Goal: Find contact information: Find contact information

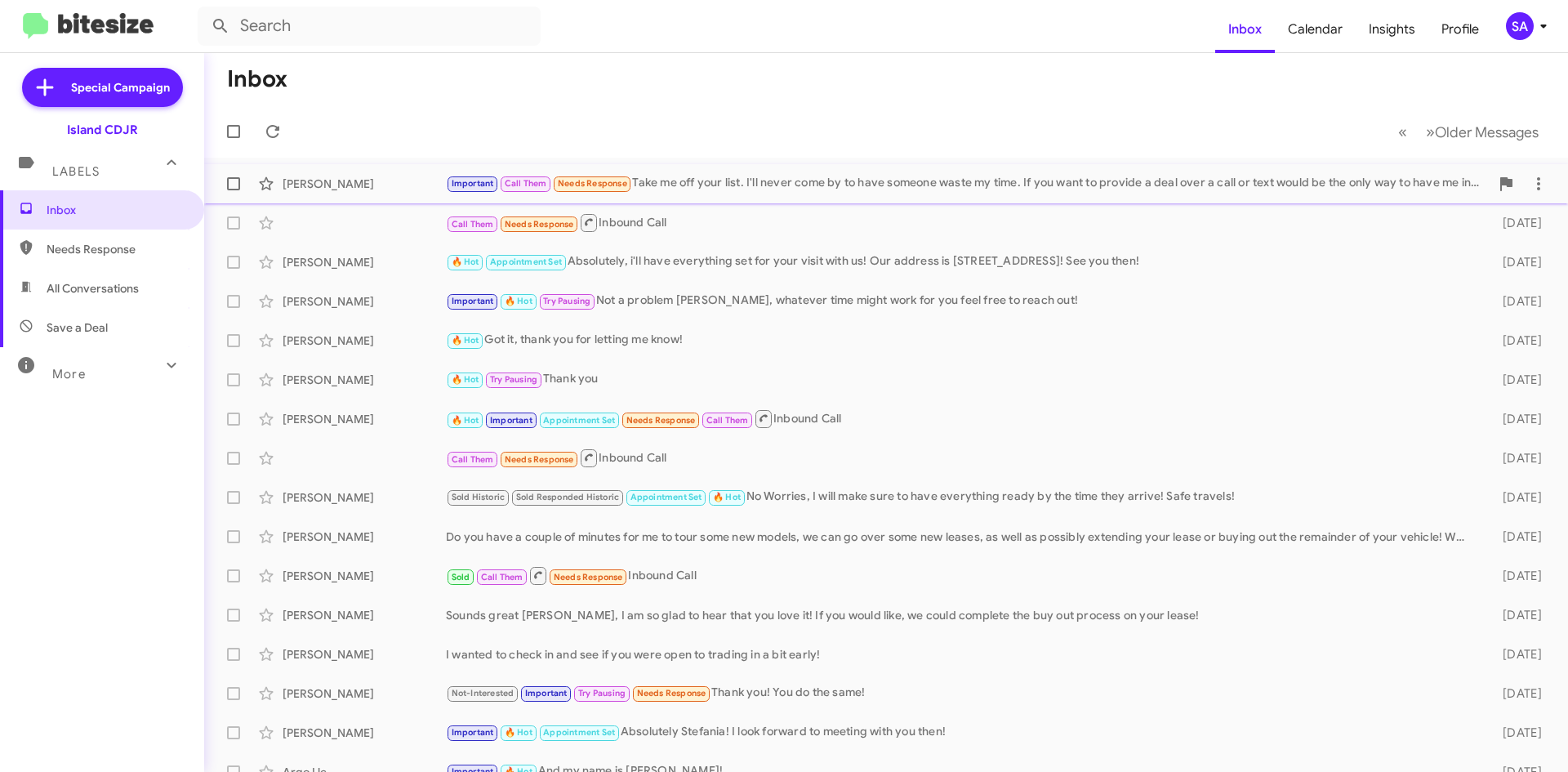
click at [1088, 166] on span "[PERSON_NAME] Important Call Them Needs Response Take me off your list. I'll ne…" at bounding box center [885, 183] width 1363 height 39
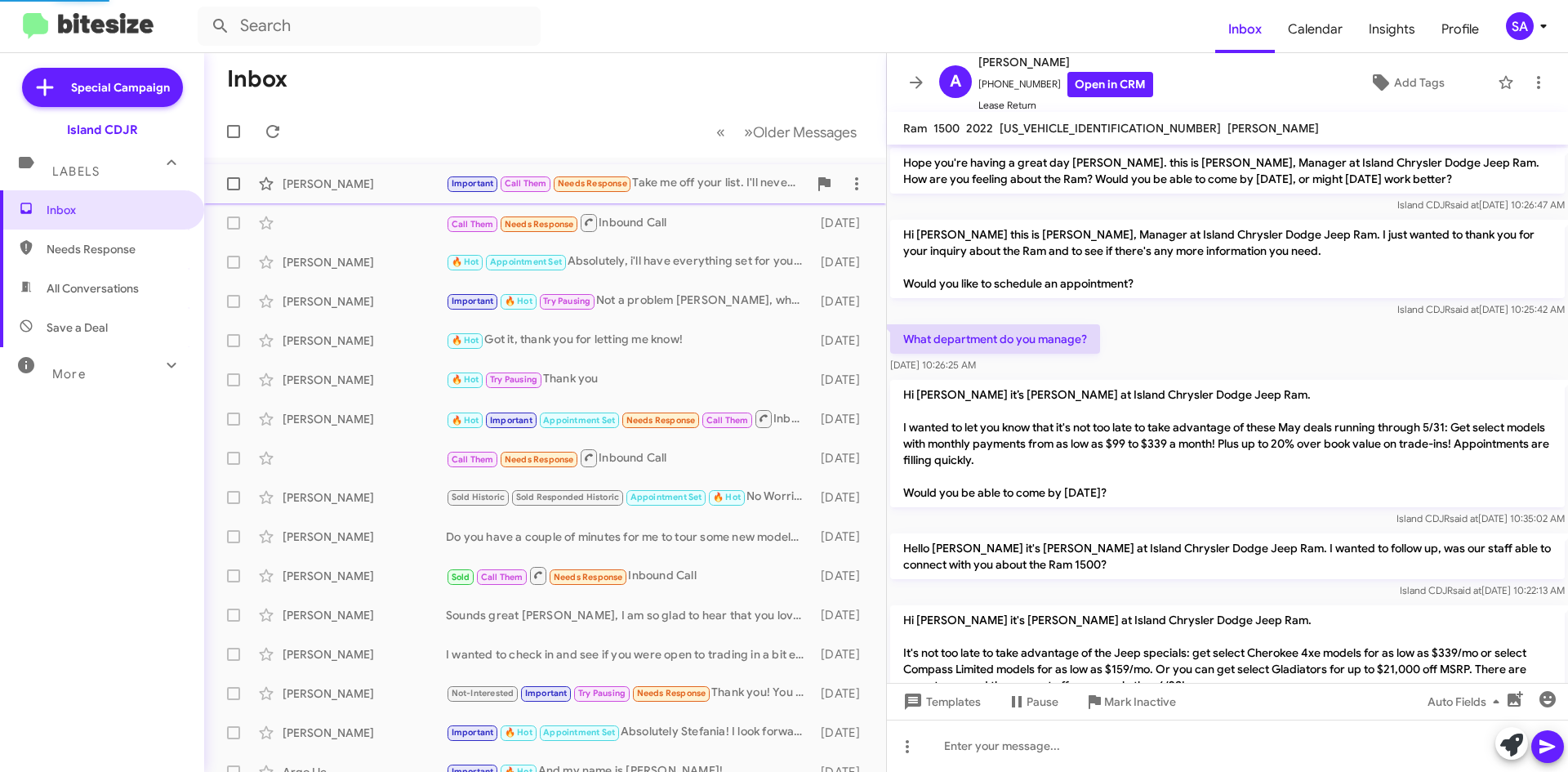
scroll to position [1046, 0]
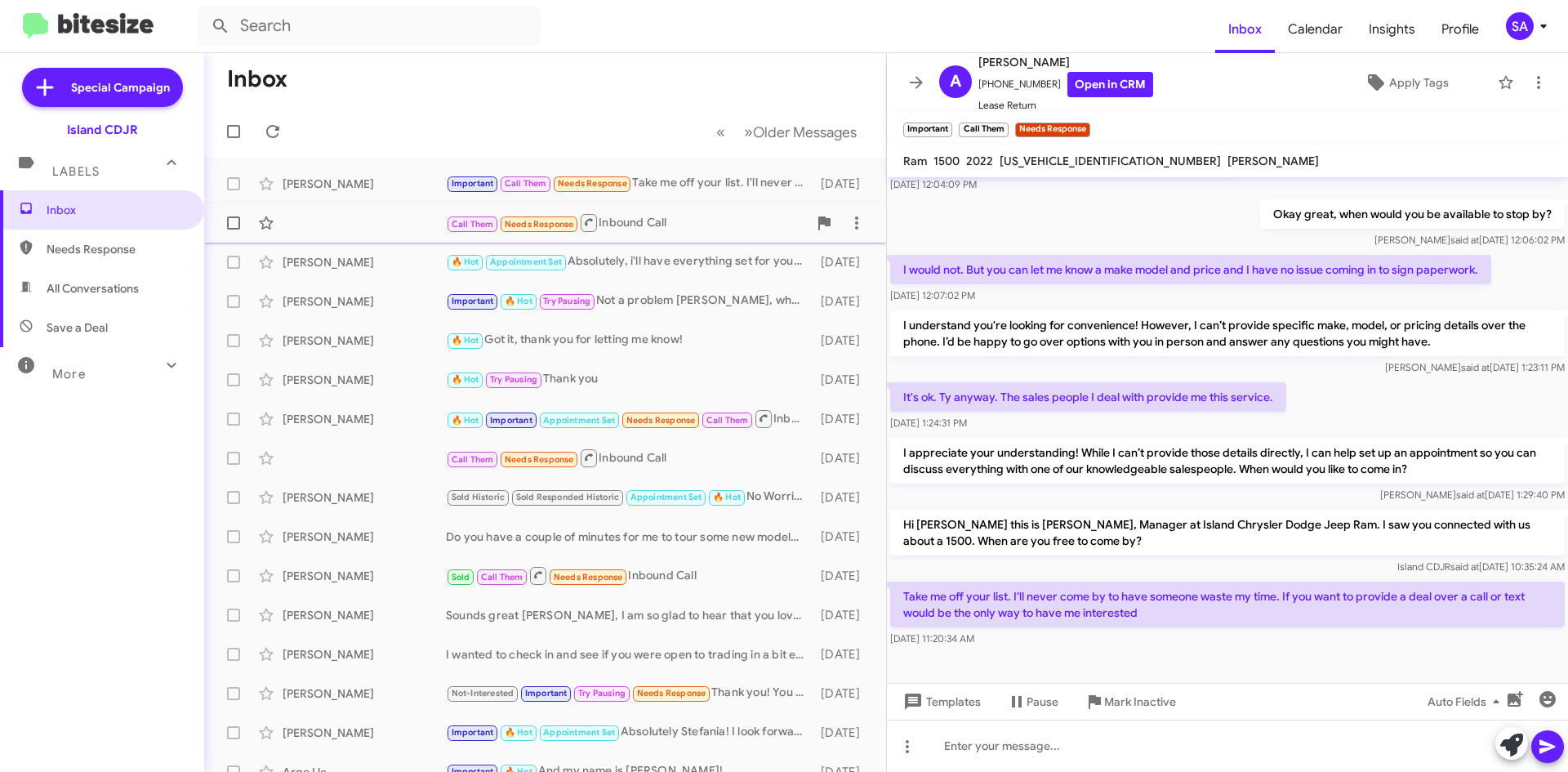
click at [660, 210] on div "Call Them Needs Response Inbound Call [DATE]" at bounding box center [545, 222] width 656 height 32
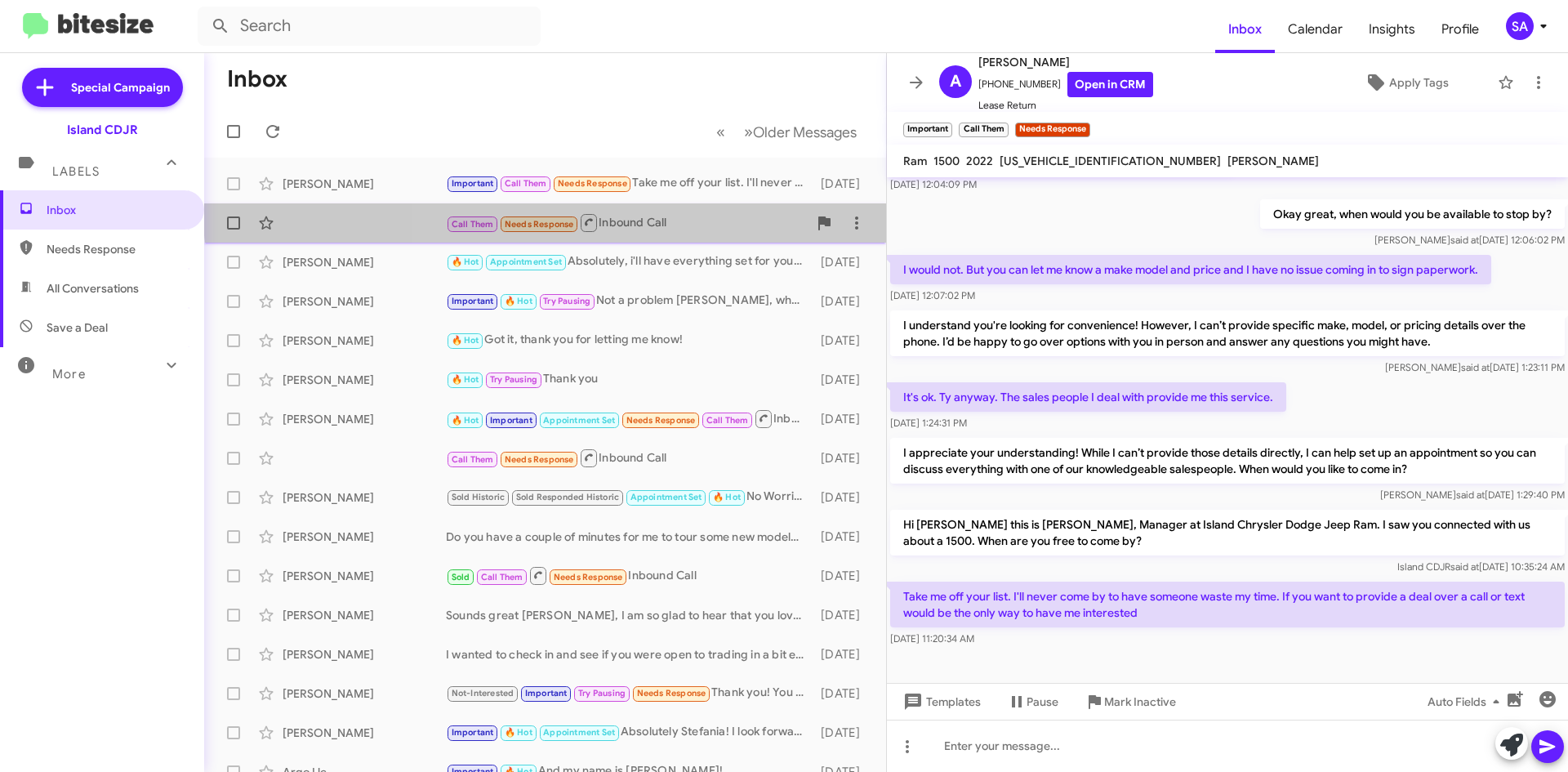
click at [660, 210] on div "Call Them Needs Response Inbound Call [DATE]" at bounding box center [545, 222] width 656 height 32
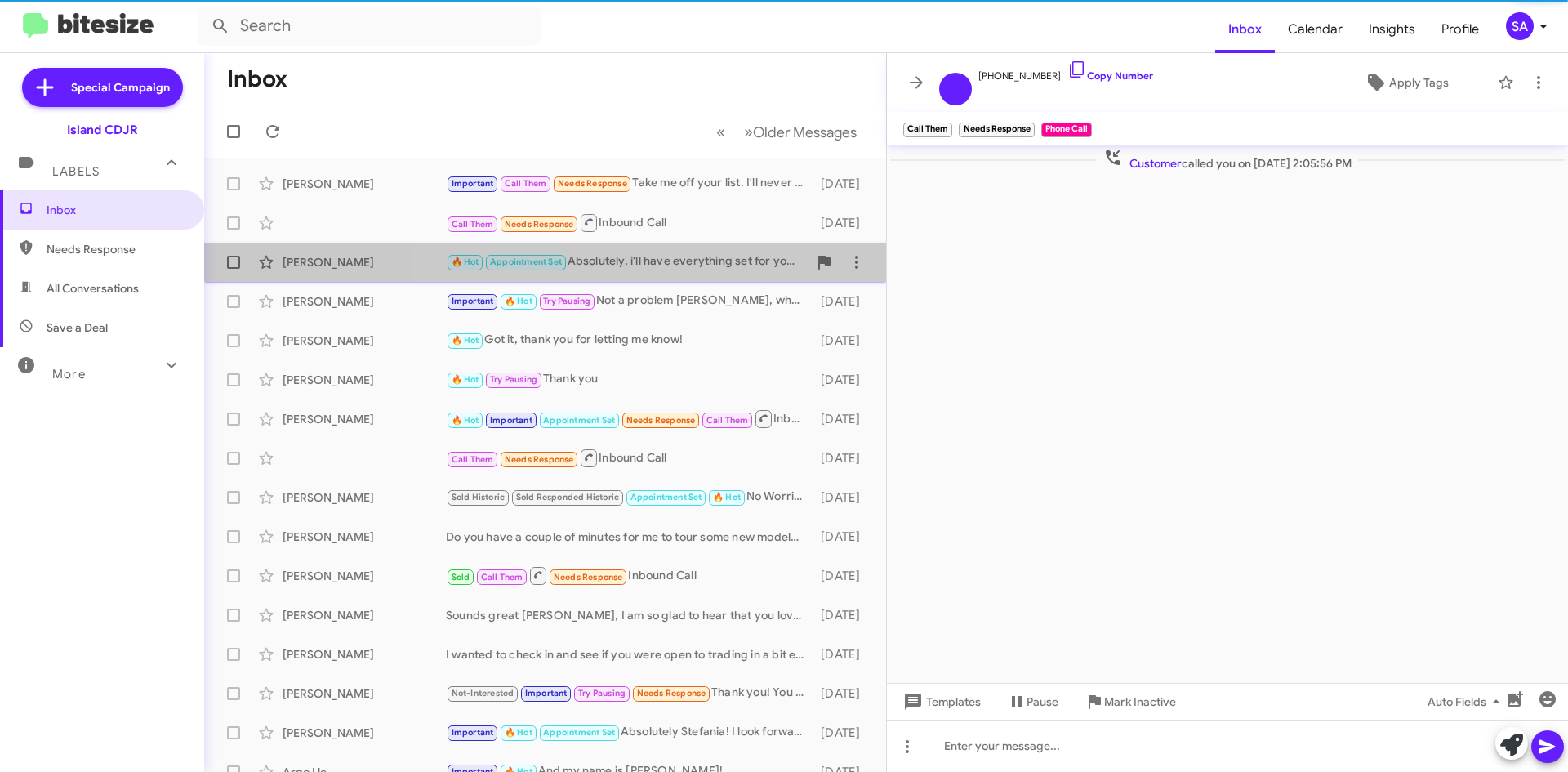
click at [673, 254] on div "🔥 Hot Appointment Set Absolutely, i'll have everything set for your visit with …" at bounding box center [626, 262] width 362 height 19
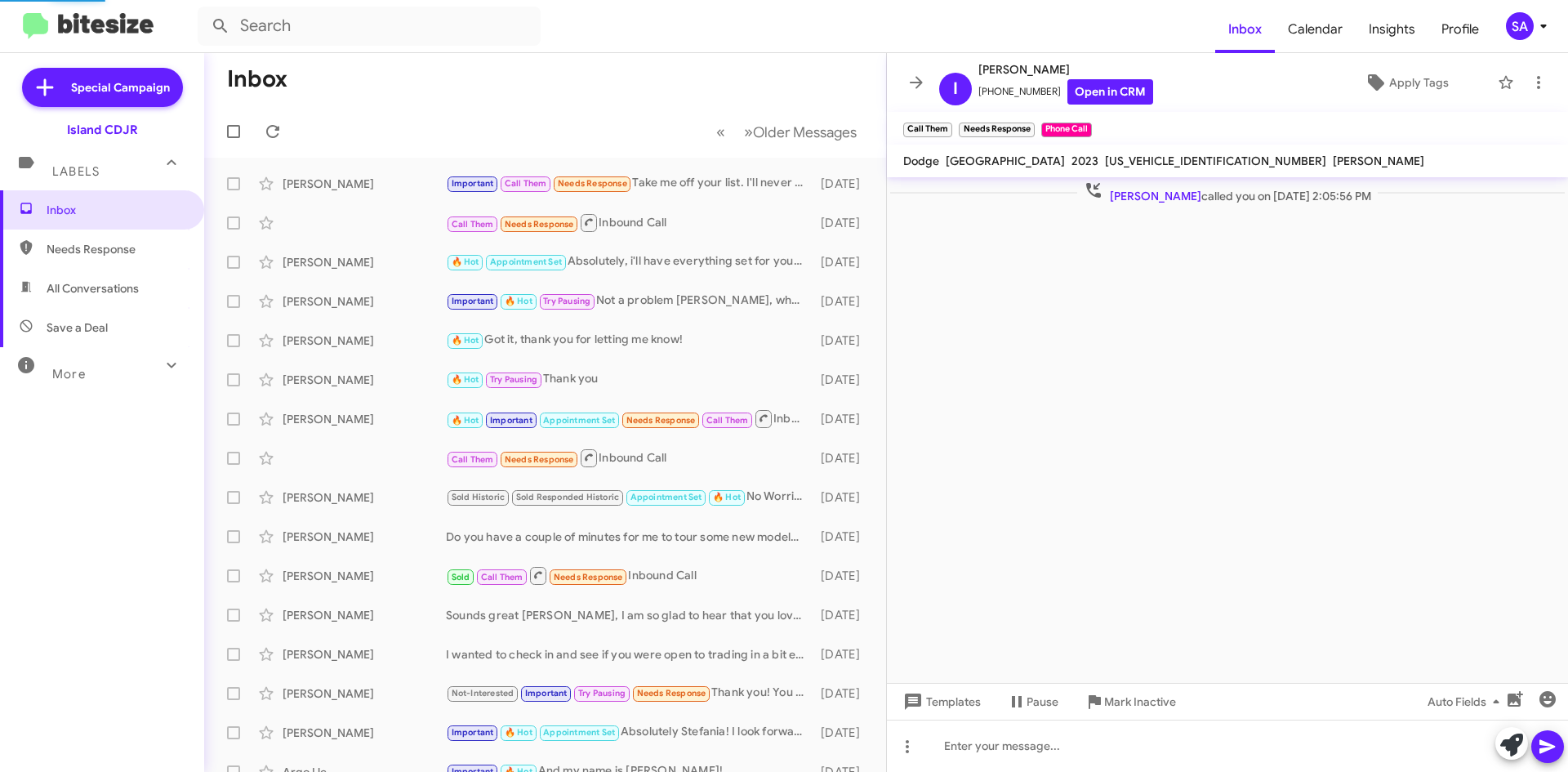
scroll to position [1266, 0]
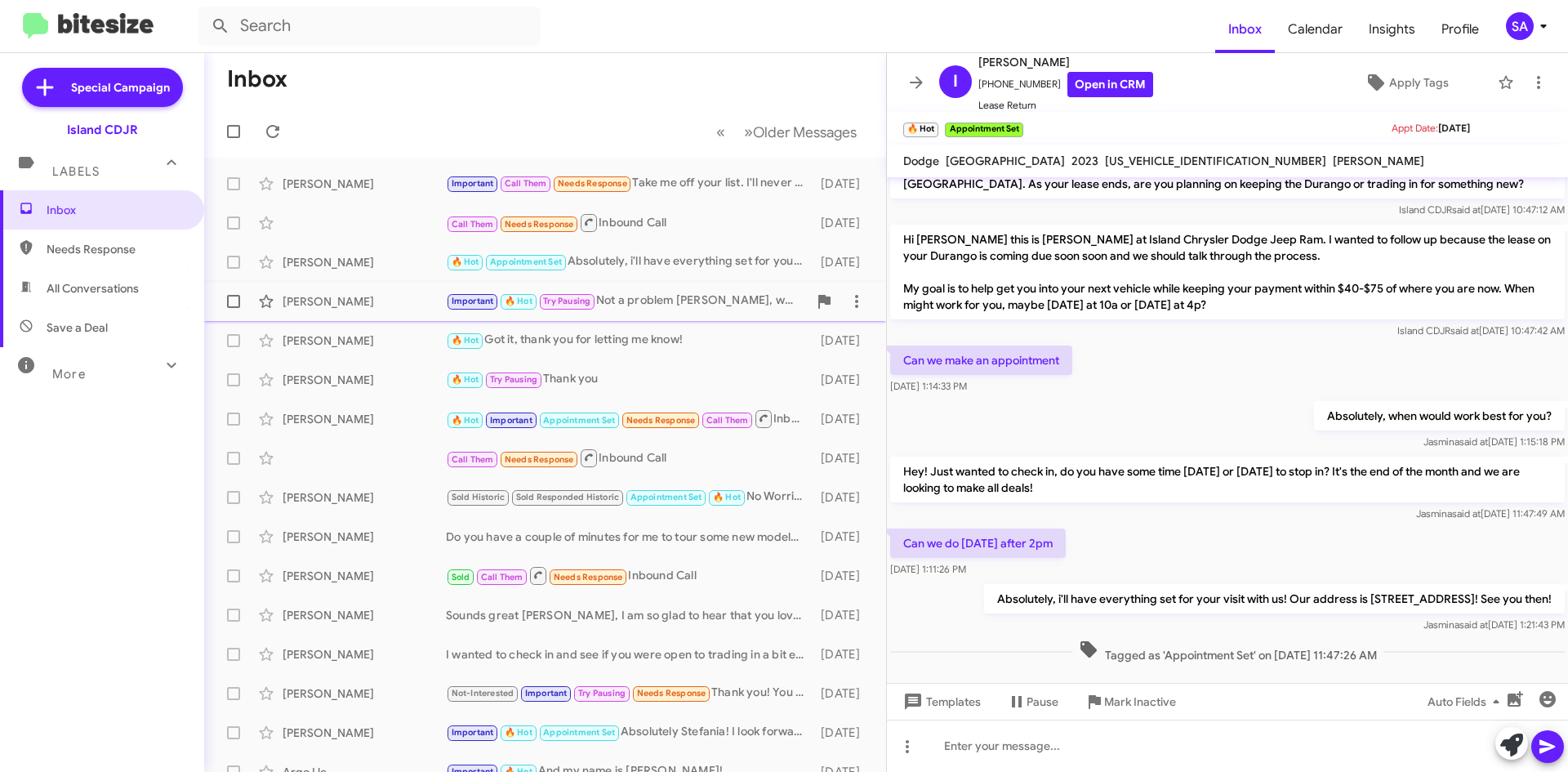
click at [357, 316] on div "[PERSON_NAME] Important 🔥 Hot Try Pausing Not a problem [PERSON_NAME], whatever…" at bounding box center [545, 301] width 656 height 32
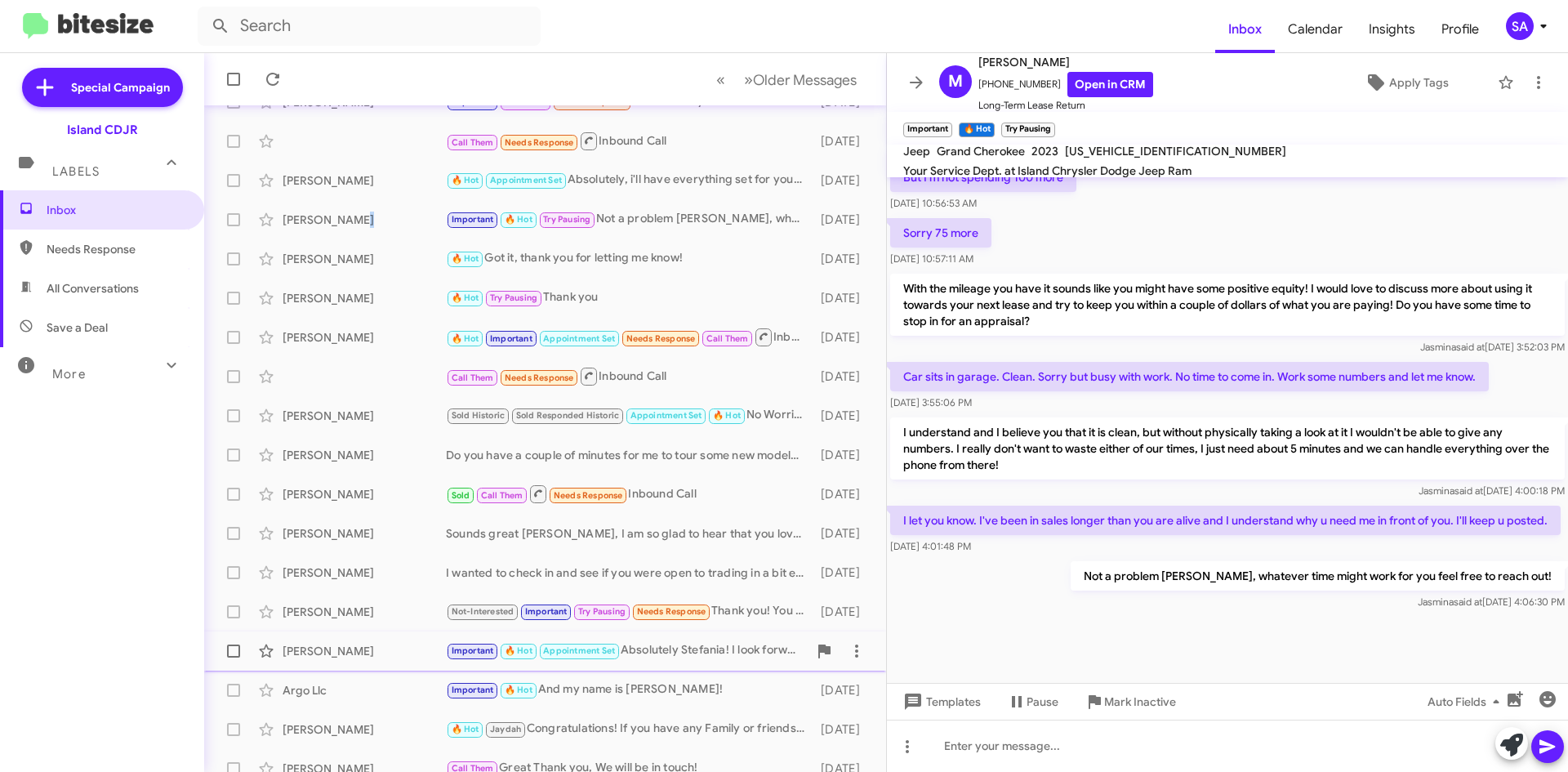
scroll to position [176, 0]
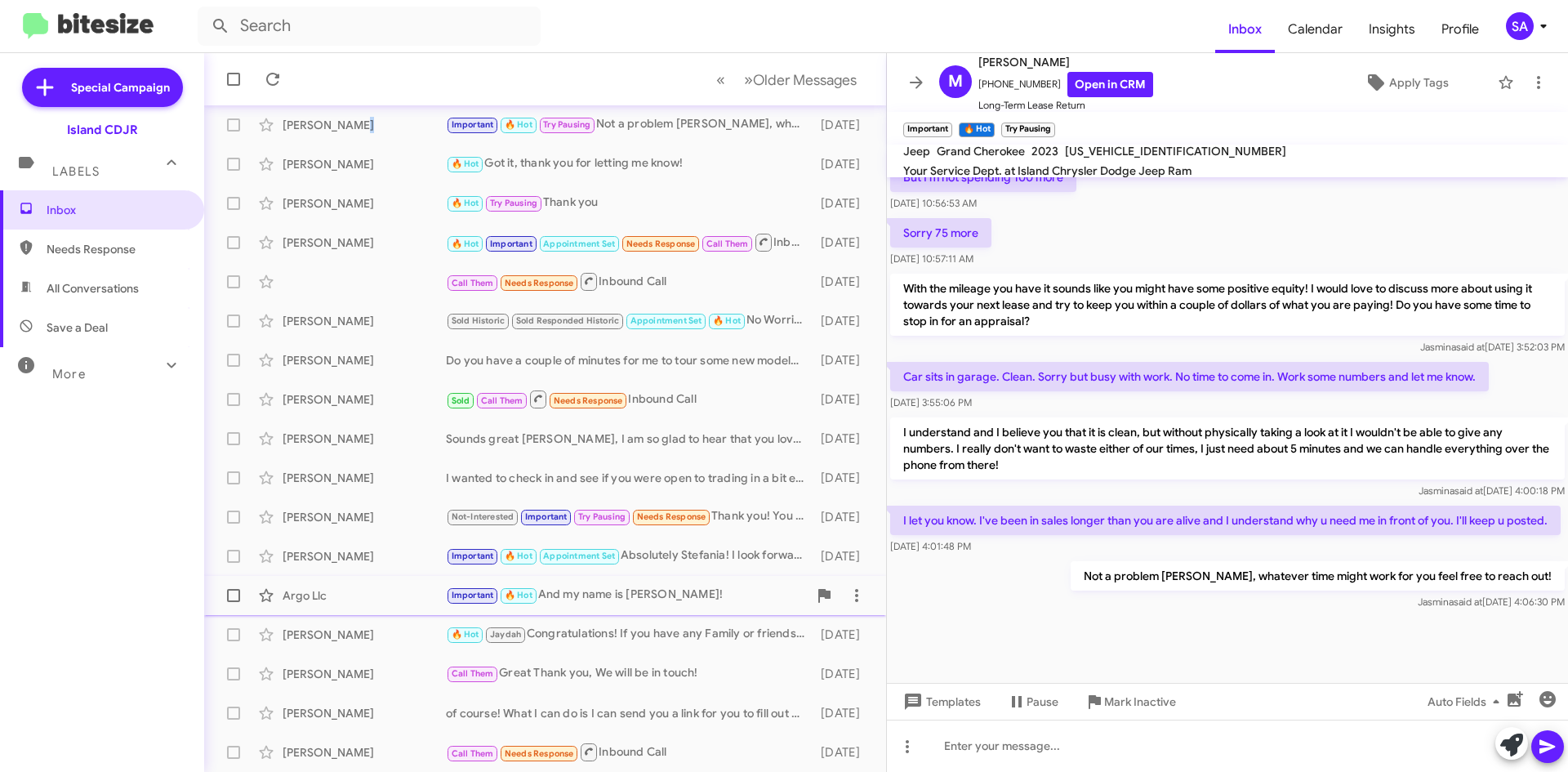
click at [656, 604] on div "Important 🔥 Hot And my name is [PERSON_NAME]!" at bounding box center [626, 595] width 362 height 19
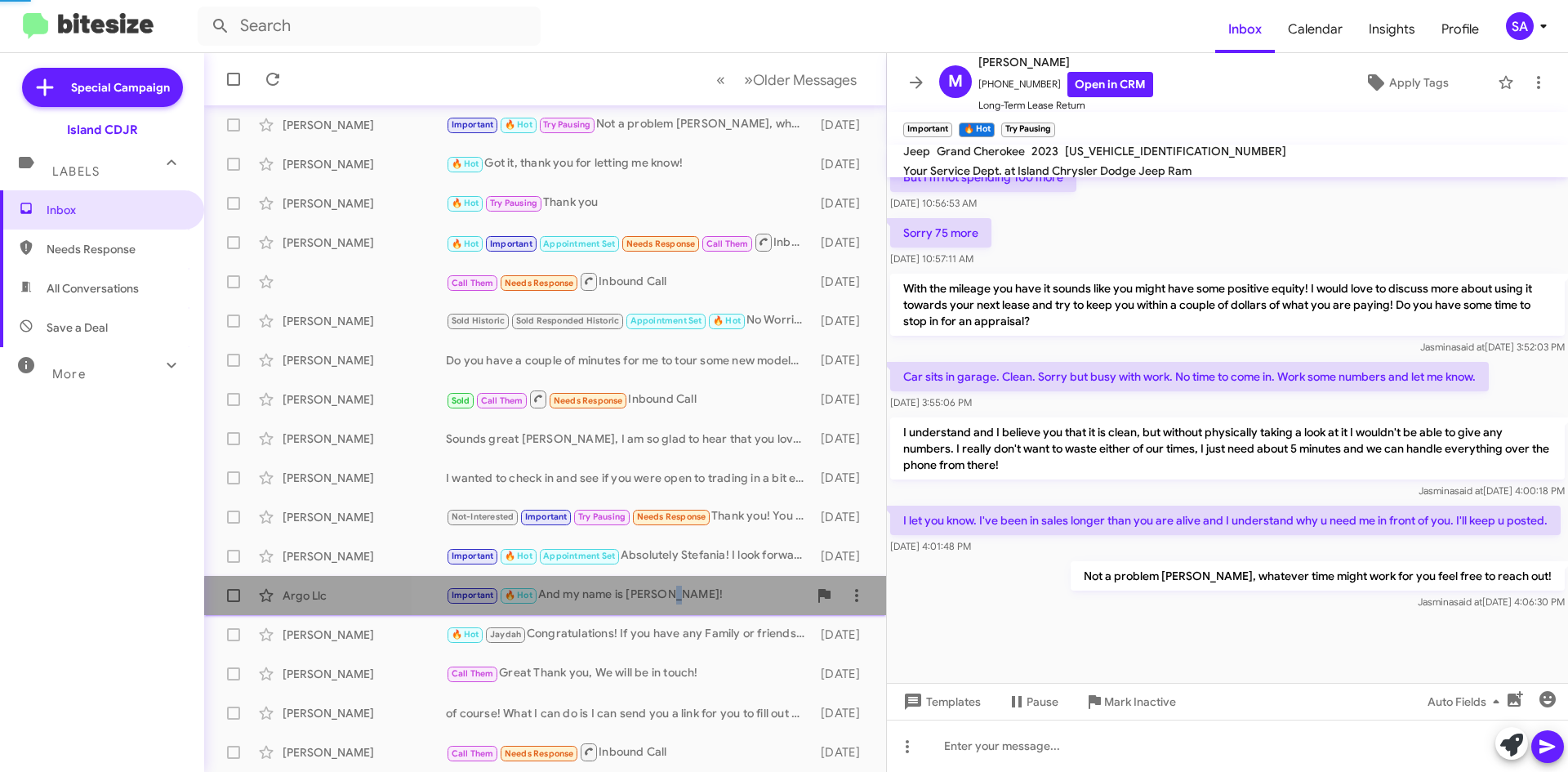
click at [656, 604] on div "Important 🔥 Hot And my name is [PERSON_NAME]!" at bounding box center [626, 595] width 362 height 19
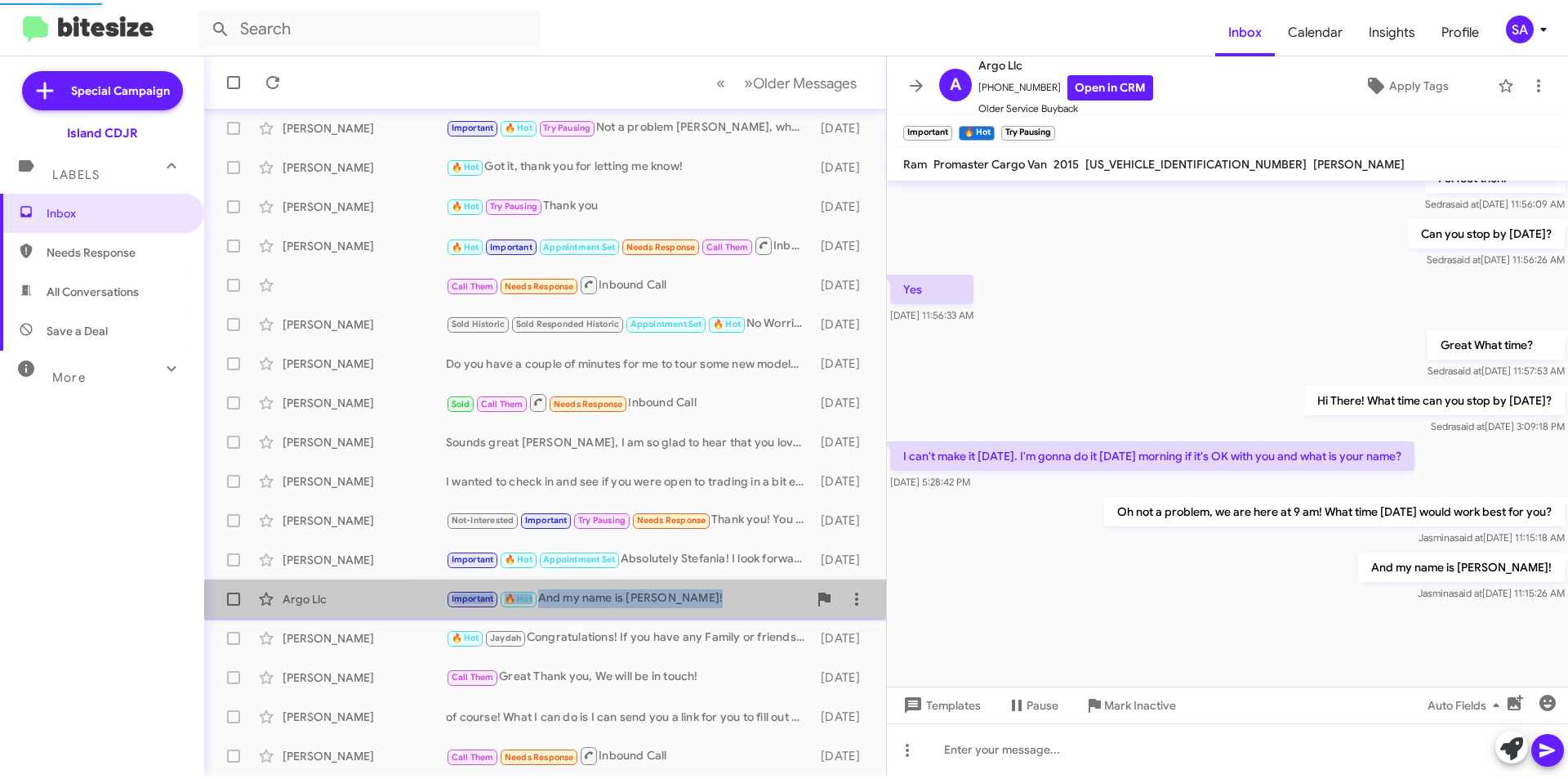
scroll to position [687, 0]
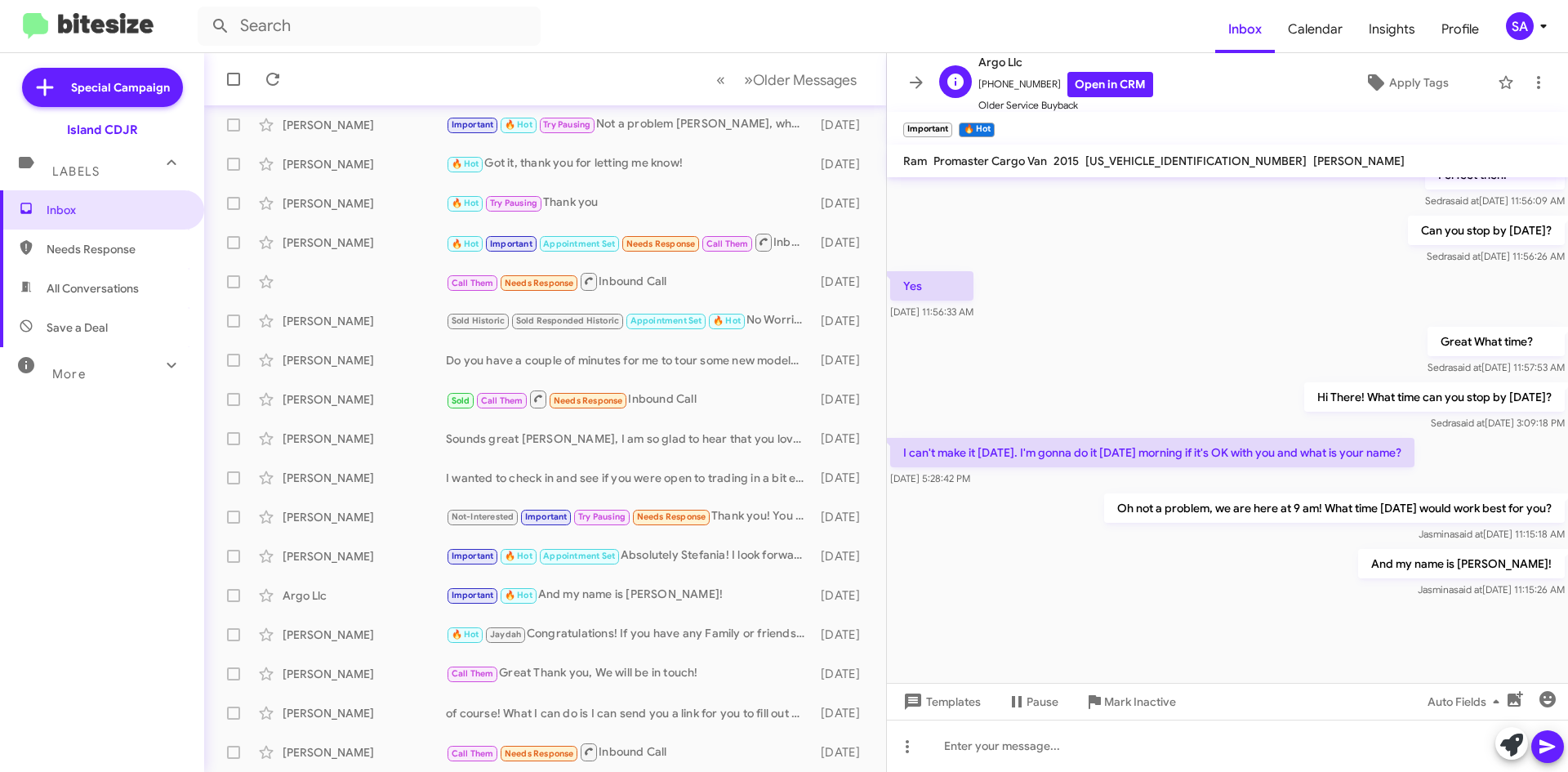
click at [1005, 87] on span "[PHONE_NUMBER] Open in CRM" at bounding box center [1065, 84] width 175 height 26
copy span "[PHONE_NUMBER]"
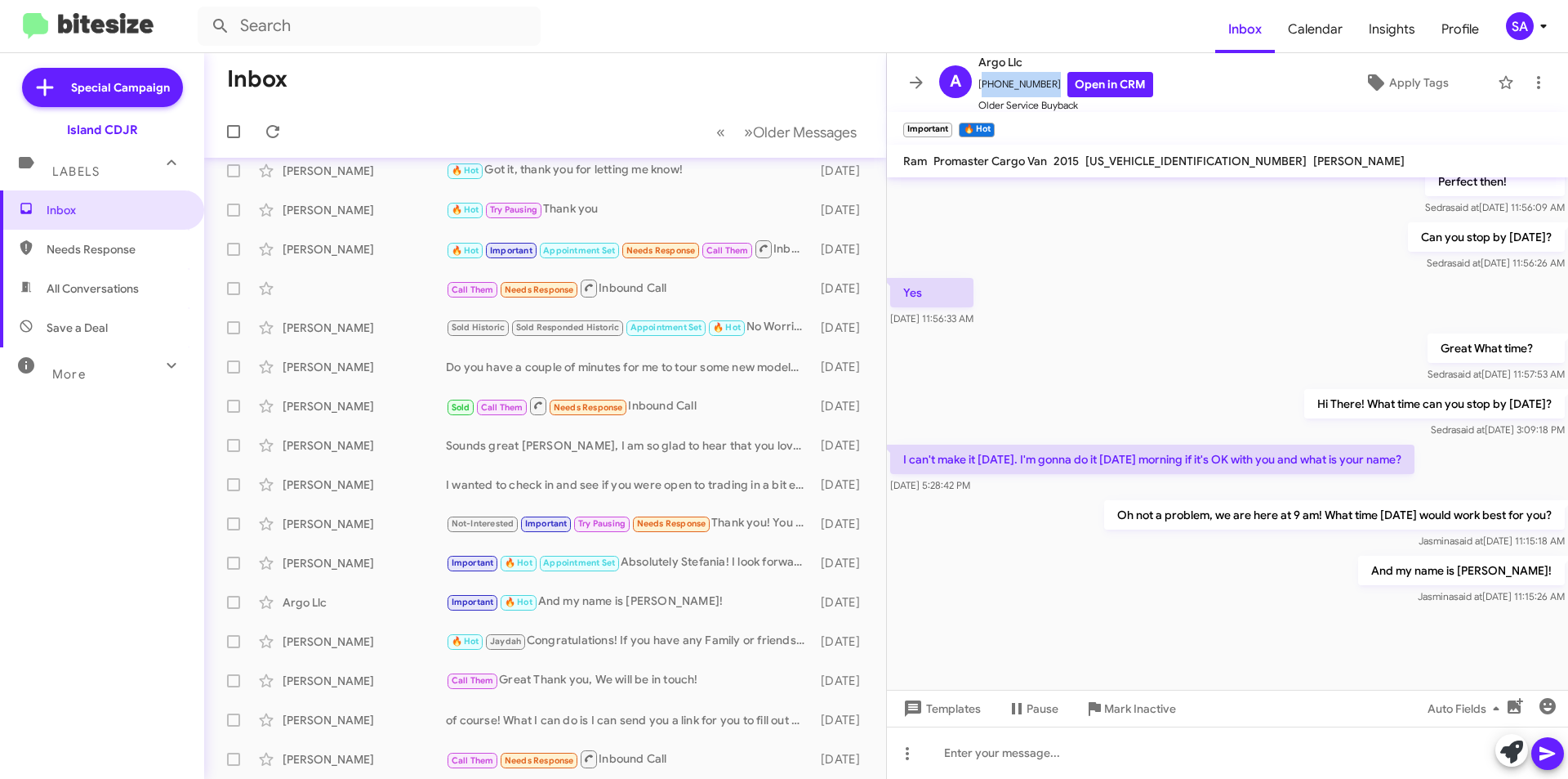
scroll to position [680, 0]
